Goal: Navigation & Orientation: Go to known website

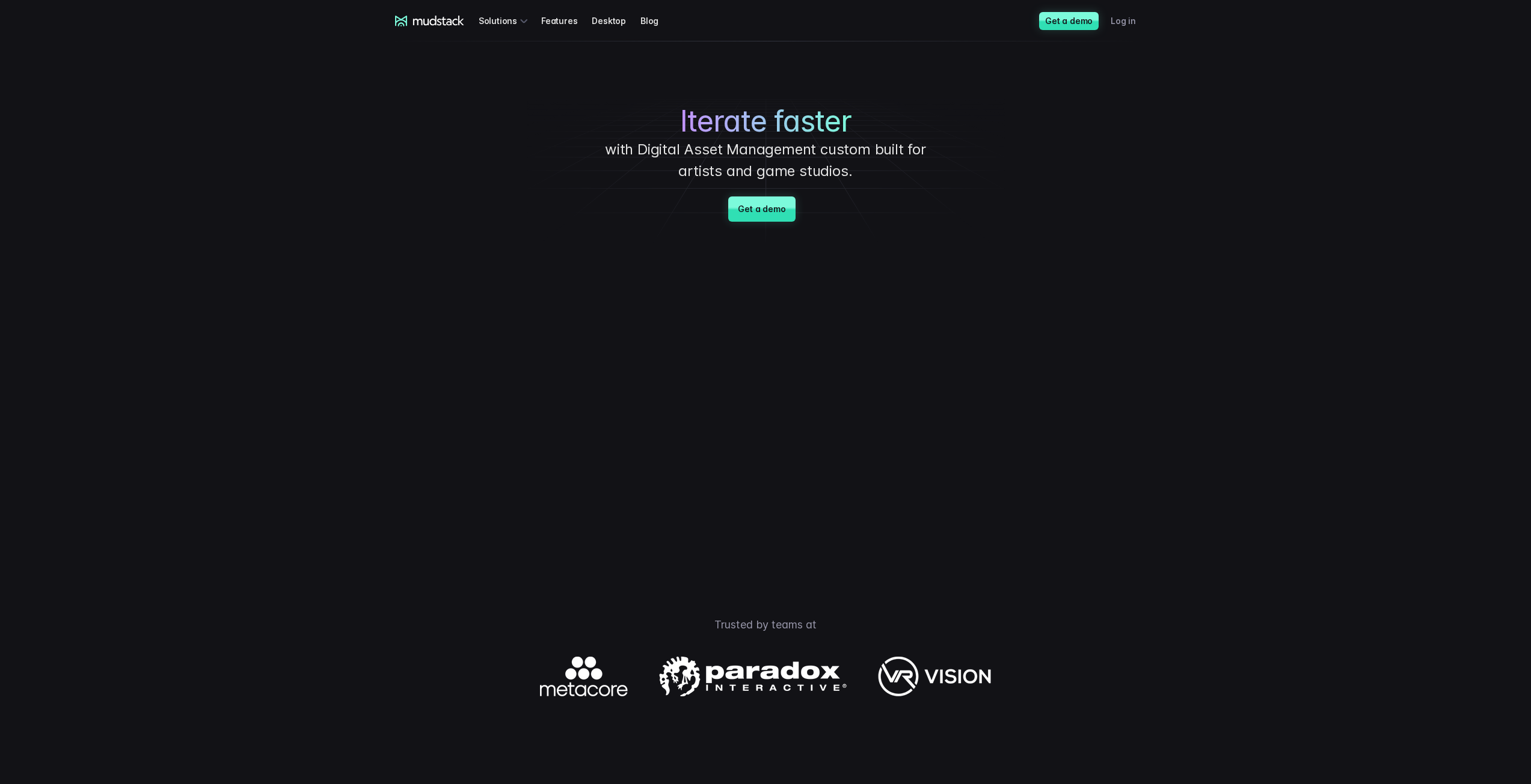
click at [1122, 19] on link "Log in" at bounding box center [1130, 20] width 39 height 22
click at [1141, 18] on link "Log in" at bounding box center [1130, 20] width 39 height 22
